Goal: Use online tool/utility: Utilize a website feature to perform a specific function

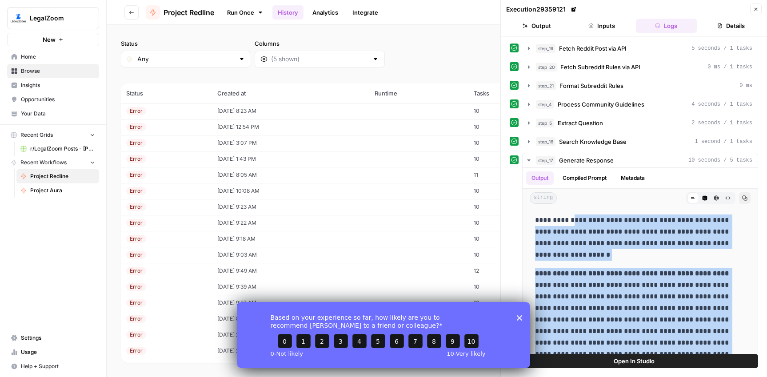
scroll to position [142, 0]
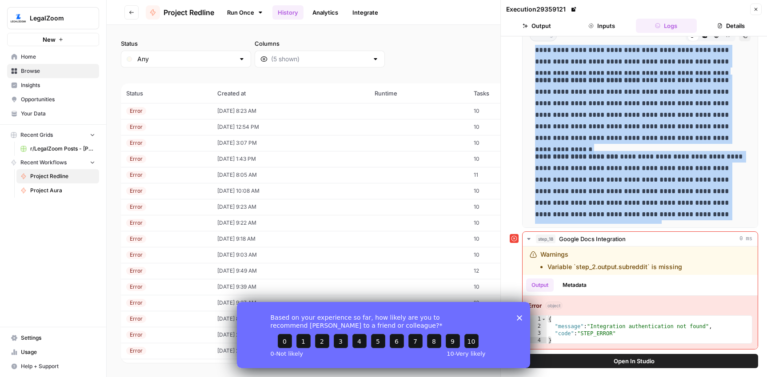
click at [242, 13] on link "Run Once" at bounding box center [245, 12] width 48 height 15
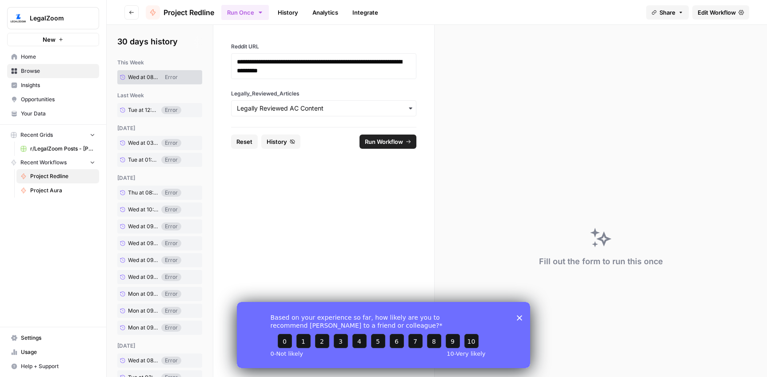
drag, startPoint x: 248, startPoint y: 140, endPoint x: 254, endPoint y: 122, distance: 19.3
click at [247, 140] on span "Reset" at bounding box center [244, 141] width 16 height 9
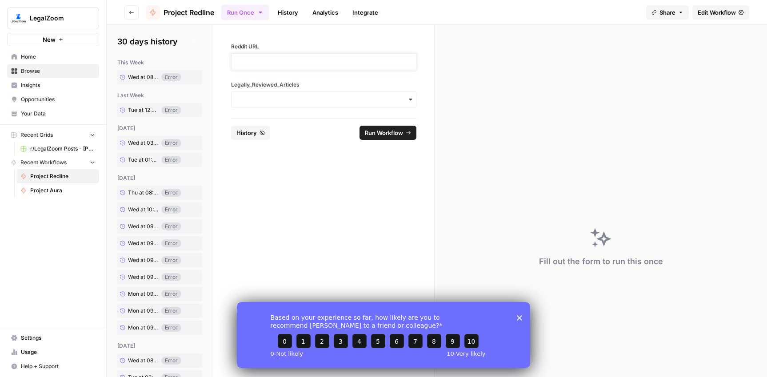
click at [276, 61] on p at bounding box center [324, 61] width 174 height 9
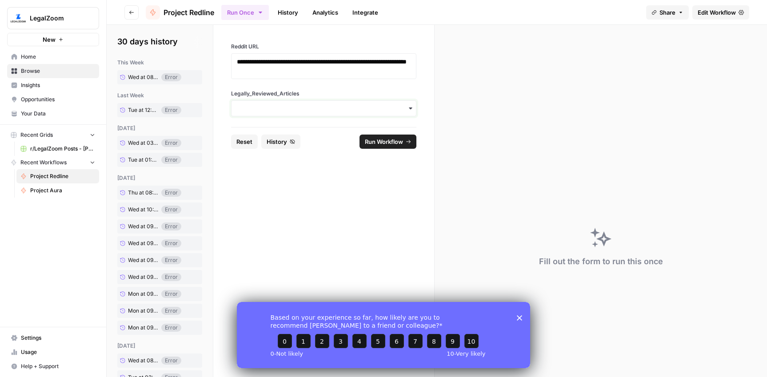
click at [285, 108] on input "Legally_Reviewed_Articles" at bounding box center [324, 108] width 174 height 9
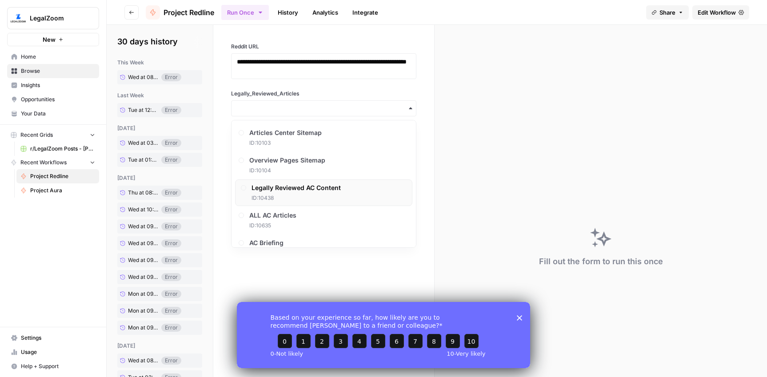
drag, startPoint x: 290, startPoint y: 186, endPoint x: 298, endPoint y: 182, distance: 8.6
click at [290, 185] on span "Legally Reviewed AC Content" at bounding box center [296, 188] width 89 height 9
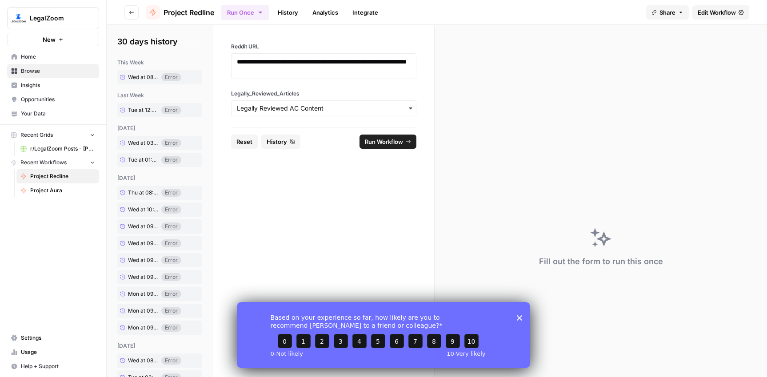
click at [371, 141] on span "Run Workflow" at bounding box center [384, 141] width 38 height 9
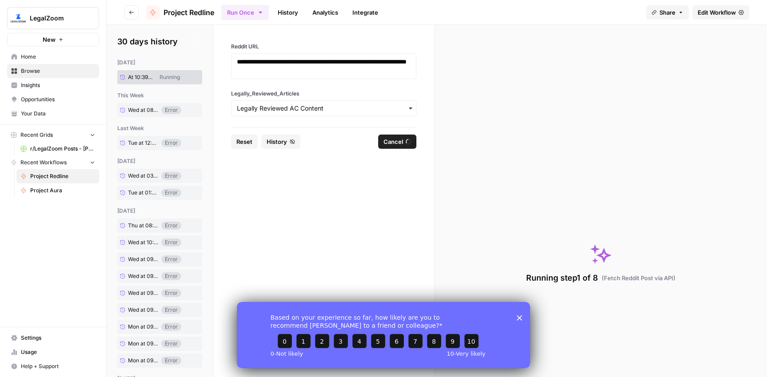
drag, startPoint x: 520, startPoint y: 317, endPoint x: 520, endPoint y: 302, distance: 15.6
click at [520, 317] on polygon "Close survey" at bounding box center [519, 317] width 5 height 5
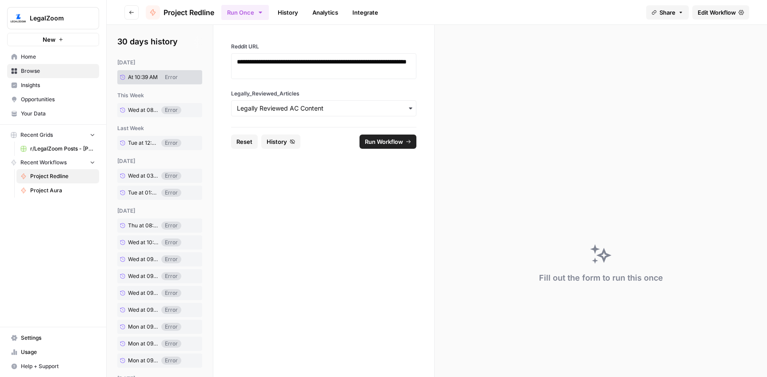
click at [291, 14] on link "History" at bounding box center [288, 12] width 31 height 14
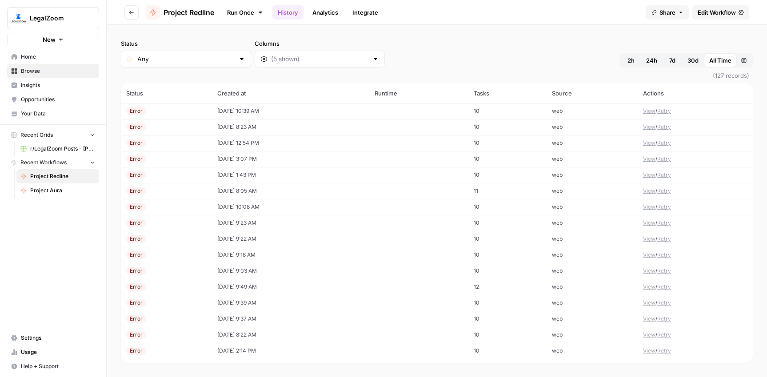
click at [245, 107] on td "[DATE] 10:39 AM" at bounding box center [290, 111] width 157 height 16
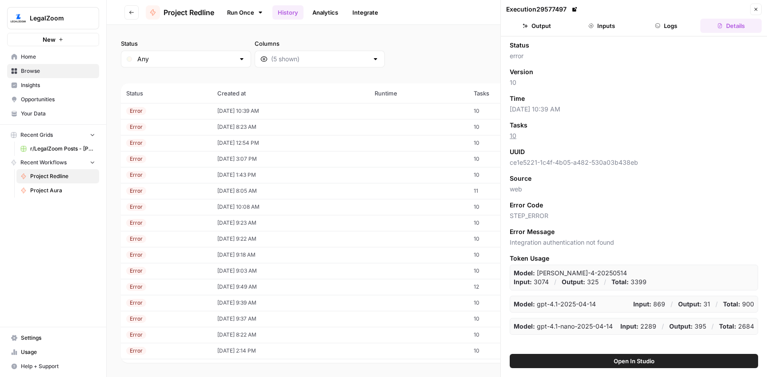
click at [673, 28] on button "Logs" at bounding box center [666, 26] width 61 height 14
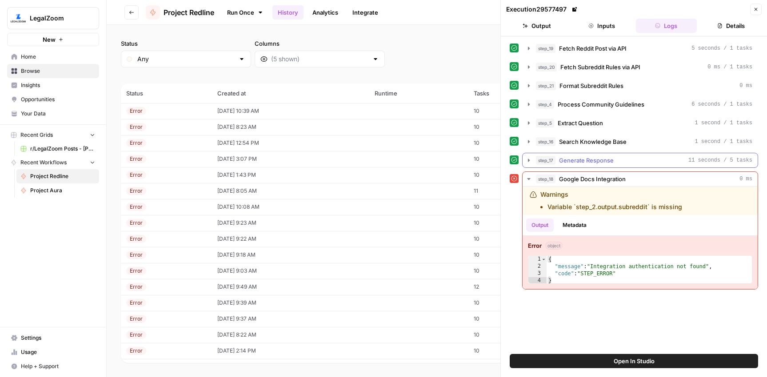
click at [599, 154] on button "step_17 Generate Response 11 seconds / 5 tasks" at bounding box center [640, 160] width 235 height 14
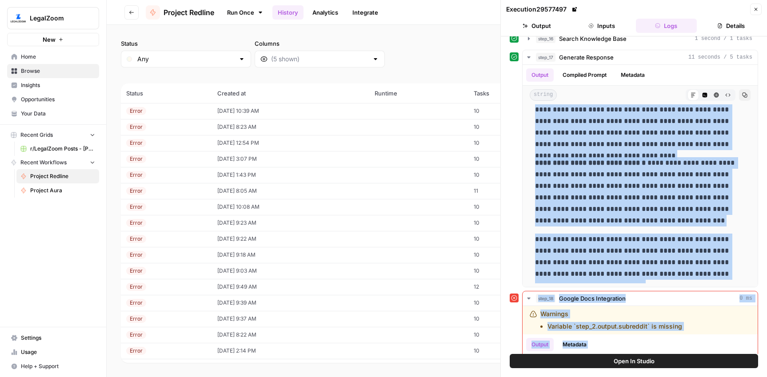
scroll to position [163, 0]
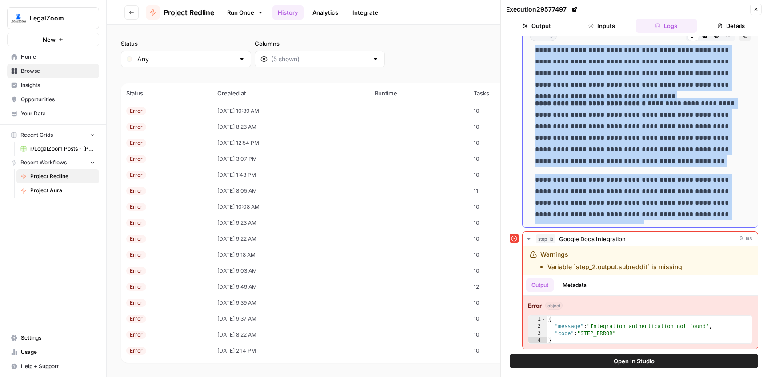
drag, startPoint x: 572, startPoint y: 220, endPoint x: 740, endPoint y: 219, distance: 168.0
click at [738, 218] on div "**********" at bounding box center [640, 44] width 221 height 359
copy div "**********"
